Goal: Transaction & Acquisition: Purchase product/service

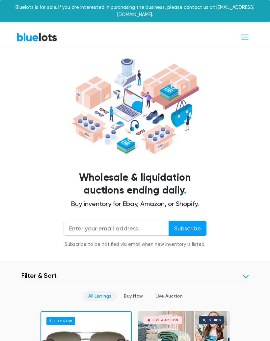
click at [247, 33] on span "Toggle navigation" at bounding box center [245, 37] width 9 height 9
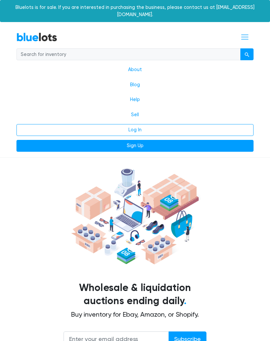
click at [155, 124] on link "Log In" at bounding box center [134, 130] width 237 height 12
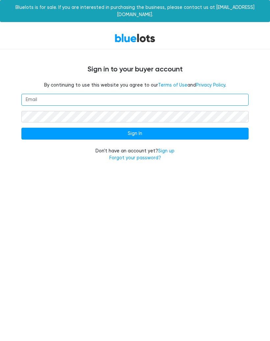
type input "ezbk24@outlook.com"
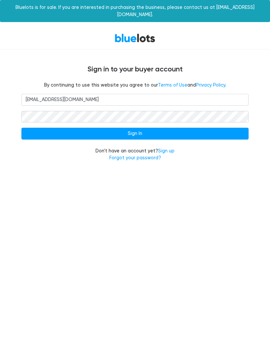
click at [156, 128] on input "Sign In" at bounding box center [134, 134] width 227 height 12
